Goal: Check status: Check status

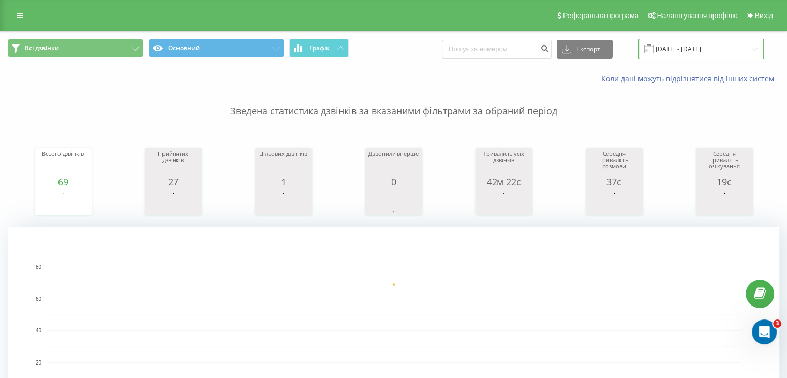
click at [698, 53] on input "20.08.2025 - 20.08.2025" at bounding box center [701, 49] width 125 height 20
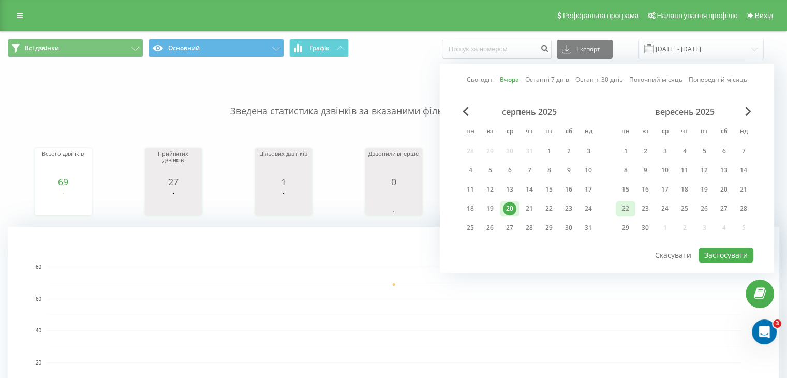
drag, startPoint x: 527, startPoint y: 205, endPoint x: 629, endPoint y: 205, distance: 102.5
click at [528, 205] on div "21" at bounding box center [529, 208] width 13 height 13
click at [735, 252] on button "Застосувати" at bounding box center [726, 254] width 55 height 15
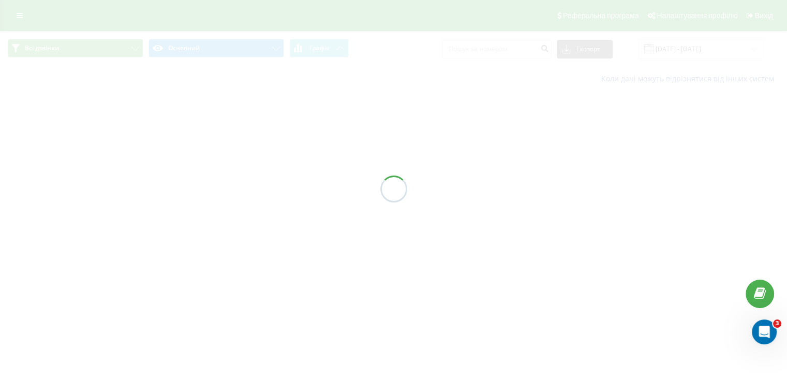
type input "[DATE] - [DATE]"
